Goal: Information Seeking & Learning: Find specific fact

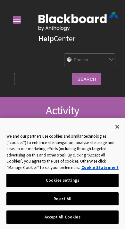
scroll to position [519, 0]
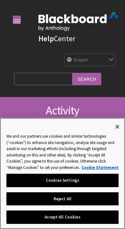
click at [118, 134] on button "Close" at bounding box center [117, 127] width 14 height 14
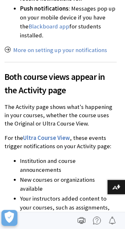
scroll to position [1193, 2]
click at [36, 134] on span "Ultra Course View" at bounding box center [46, 137] width 47 height 7
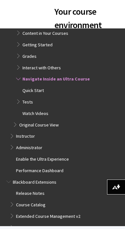
scroll to position [646, 0]
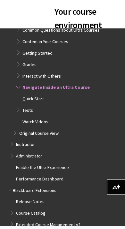
click at [31, 117] on span "Watch Videos" at bounding box center [35, 120] width 26 height 7
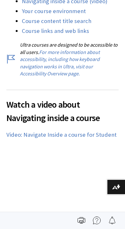
scroll to position [242, 0]
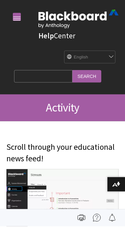
scroll to position [3, 0]
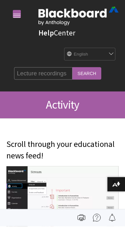
type input "Lecture recordings"
click at [72, 73] on input "Search" at bounding box center [86, 76] width 29 height 12
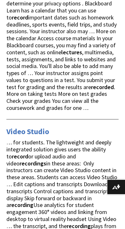
scroll to position [1113, 0]
